Goal: Task Accomplishment & Management: Manage account settings

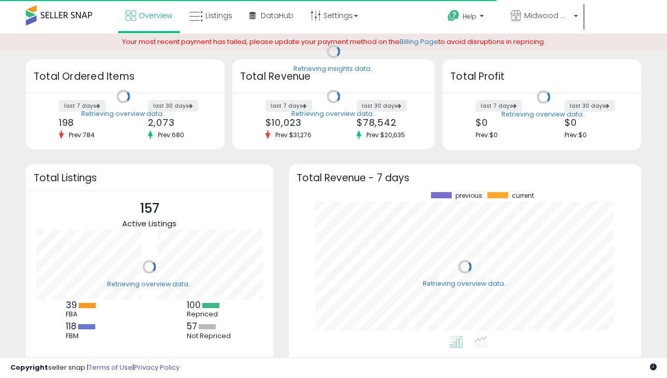
scroll to position [144, 331]
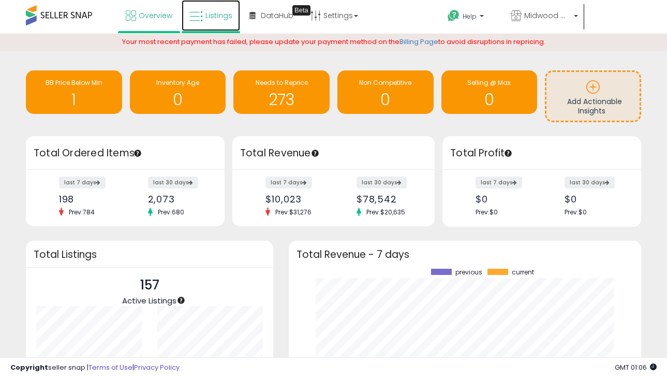
click at [207, 22] on link "Listings" at bounding box center [211, 15] width 58 height 31
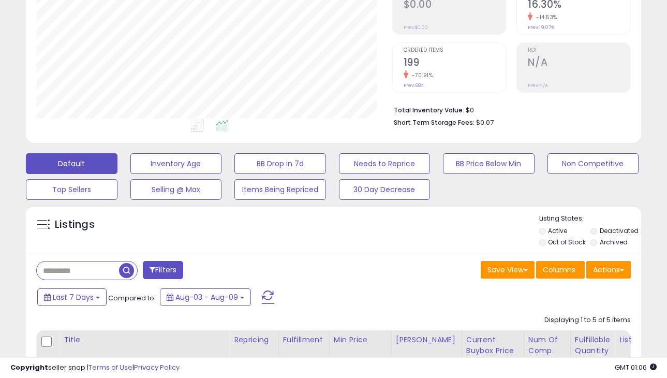
scroll to position [495, 0]
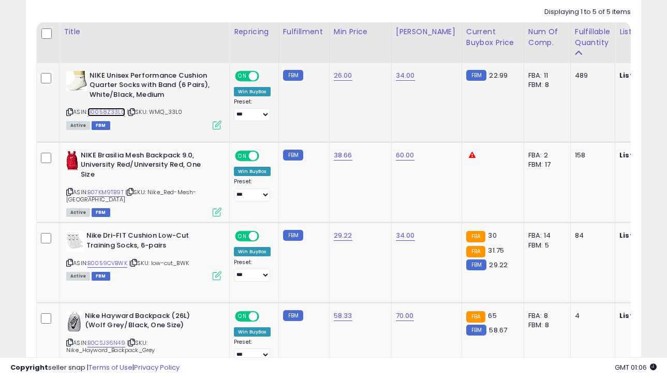
click at [112, 113] on link "B0058Z33L0" at bounding box center [106, 112] width 38 height 9
click at [347, 81] on td "26.00" at bounding box center [360, 102] width 62 height 79
click at [342, 80] on link "26.00" at bounding box center [343, 75] width 19 height 10
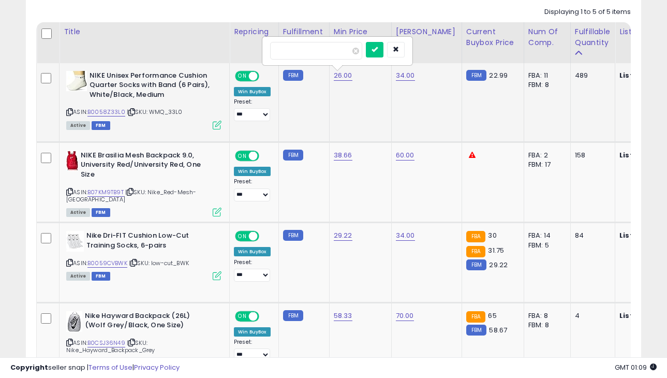
type input "*****"
click button "submit" at bounding box center [375, 50] width 18 height 16
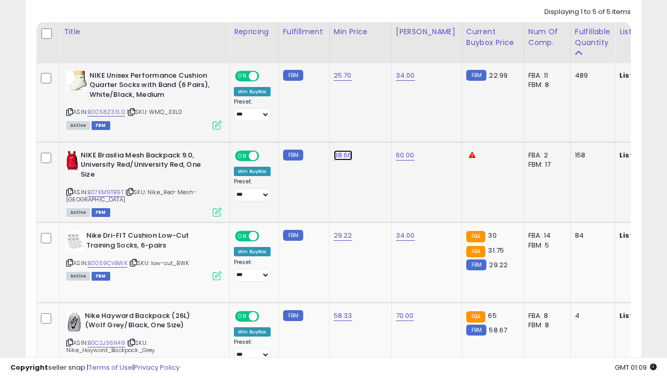
click at [343, 81] on link "38.66" at bounding box center [343, 75] width 18 height 10
click at [399, 130] on button "button" at bounding box center [396, 130] width 18 height 16
click at [116, 192] on link "B07KM9TB9T" at bounding box center [105, 192] width 36 height 9
click at [345, 148] on td "38.66" at bounding box center [360, 182] width 62 height 81
click at [344, 81] on link "38.66" at bounding box center [343, 75] width 18 height 10
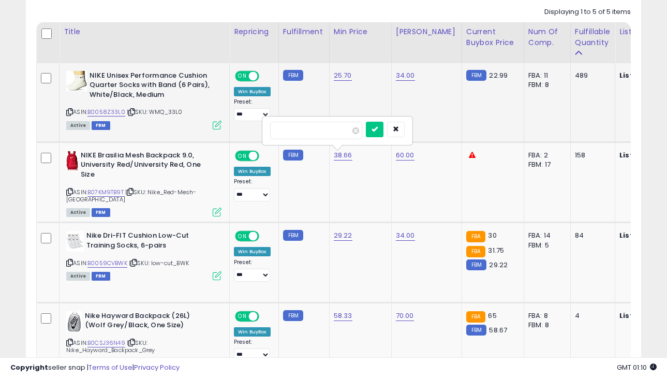
type input "*****"
click button "submit" at bounding box center [375, 130] width 18 height 16
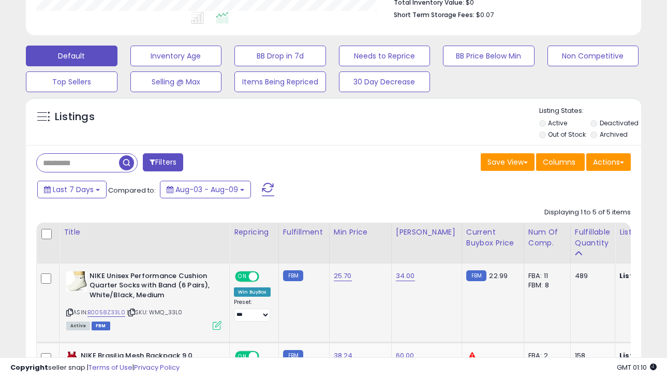
scroll to position [0, 0]
